Goal: Navigation & Orientation: Find specific page/section

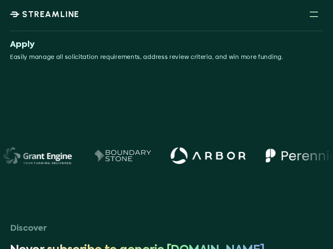
scroll to position [5, 0]
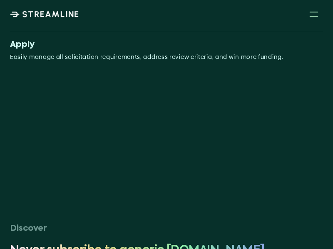
scroll to position [5, 0]
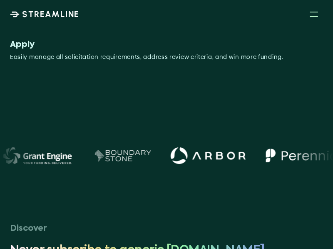
scroll to position [6, 0]
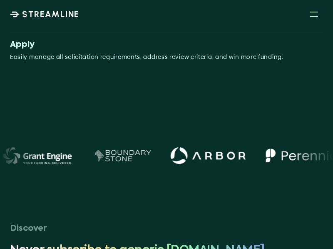
scroll to position [41, 0]
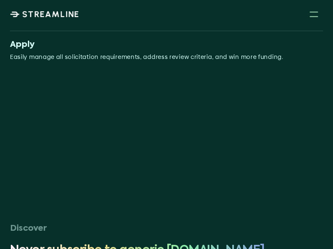
scroll to position [55, 0]
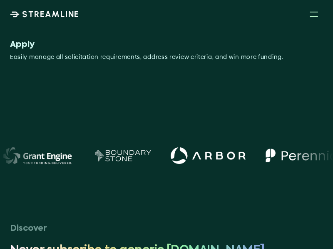
scroll to position [79, 0]
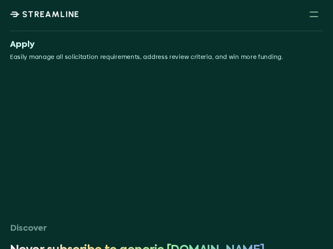
scroll to position [79, 0]
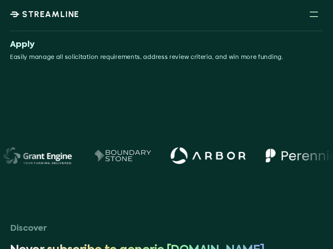
scroll to position [96, 0]
